Goal: Task Accomplishment & Management: Use online tool/utility

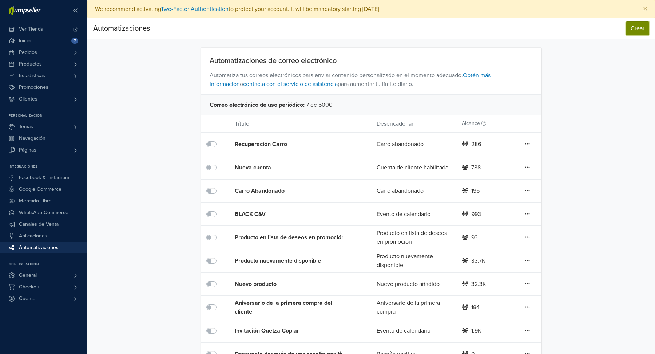
click at [630, 30] on button "Crear" at bounding box center [637, 28] width 23 height 14
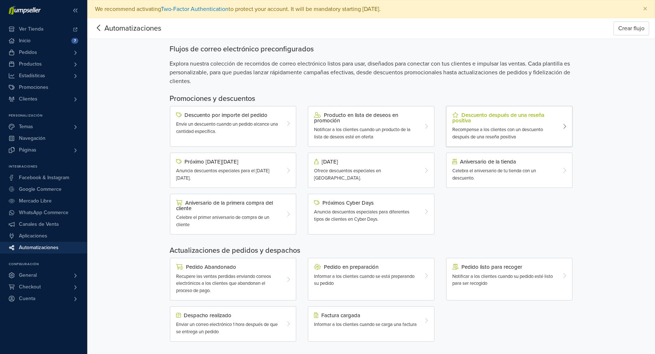
click at [519, 132] on span "Recompense a los clientes con un descuento después de una reseña positiva" at bounding box center [497, 133] width 91 height 13
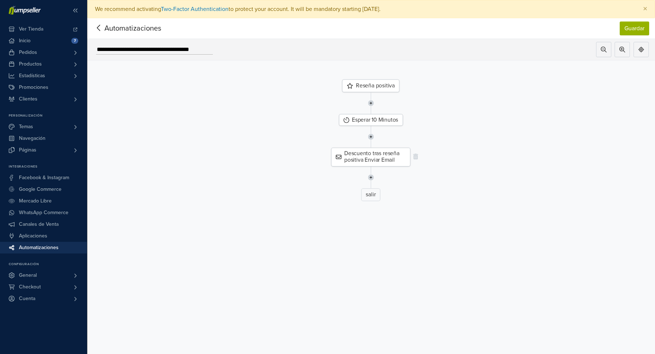
click at [368, 151] on div "Descuento tras reseña positiva Enviar Email" at bounding box center [370, 157] width 79 height 19
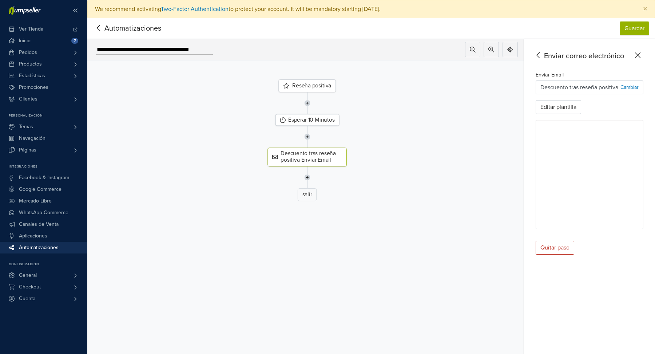
click at [316, 87] on div "Reseña positiva" at bounding box center [306, 85] width 57 height 13
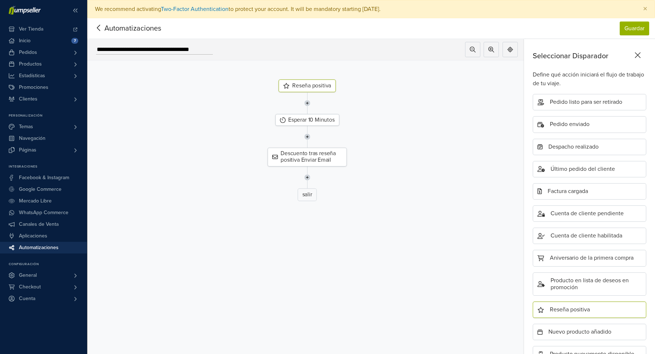
scroll to position [137, 0]
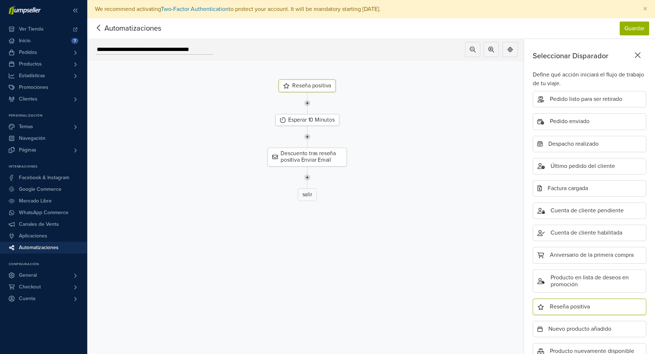
click at [100, 28] on icon at bounding box center [98, 27] width 11 height 9
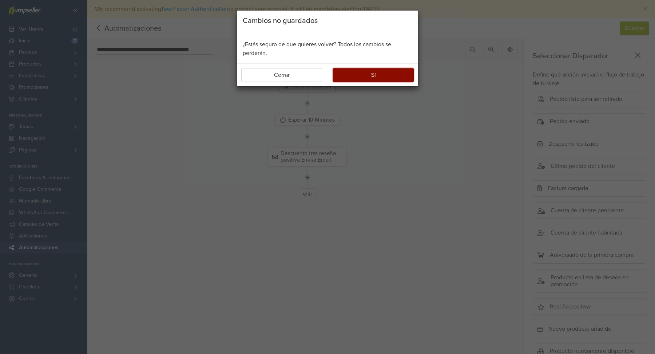
click at [350, 76] on button "Sí" at bounding box center [373, 75] width 81 height 14
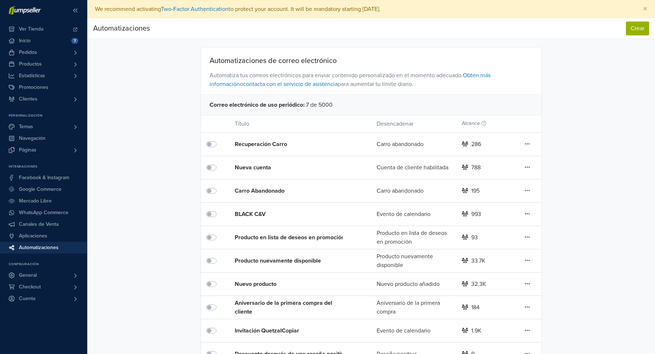
scroll to position [66, 0]
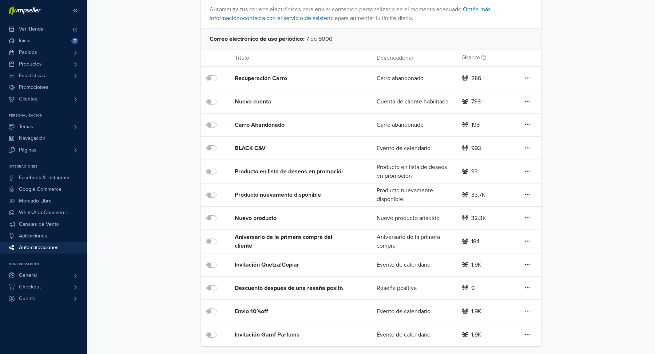
click at [219, 330] on label at bounding box center [219, 330] width 0 height 0
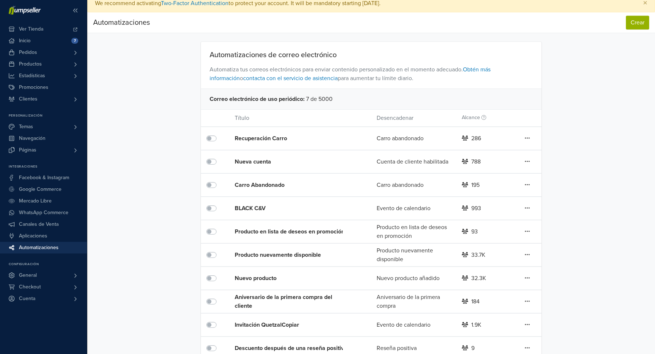
scroll to position [0, 0]
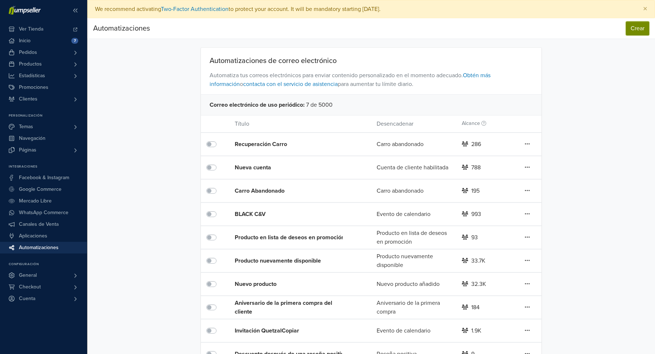
click at [638, 27] on button "Crear" at bounding box center [637, 28] width 23 height 14
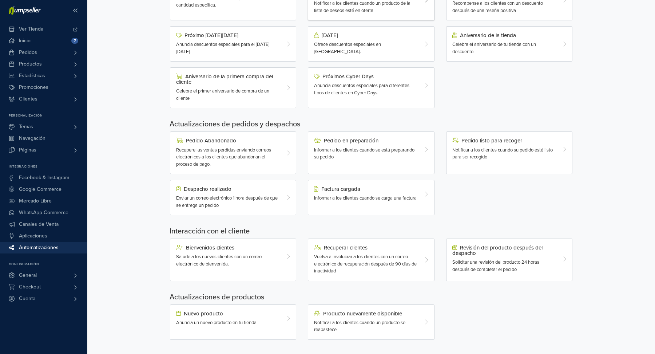
scroll to position [127, 0]
